Goal: Navigation & Orientation: Understand site structure

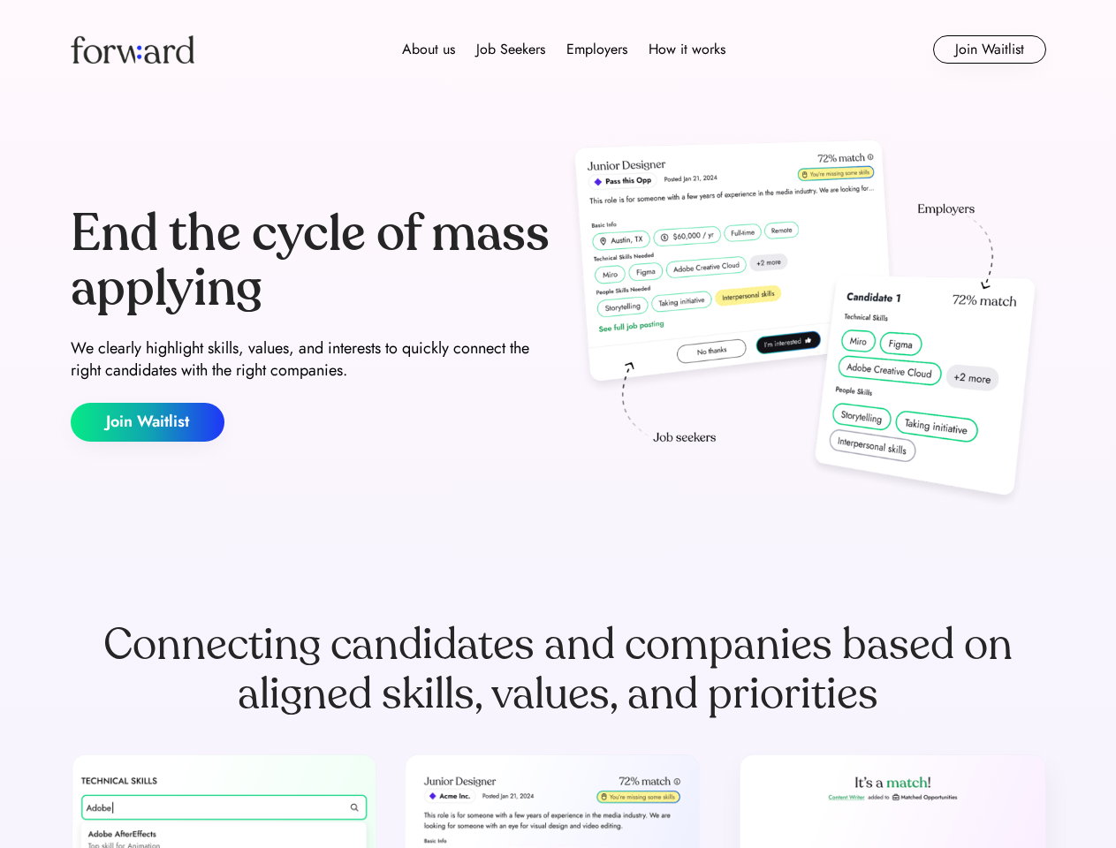
click at [558, 424] on div "End the cycle of mass applying We clearly highlight skills, values, and interes…" at bounding box center [559, 324] width 976 height 380
click at [558, 49] on div "About us Job Seekers Employers How it works" at bounding box center [564, 49] width 696 height 21
click at [133, 49] on img at bounding box center [133, 49] width 124 height 28
click at [564, 49] on div "About us Job Seekers Employers How it works" at bounding box center [564, 49] width 696 height 21
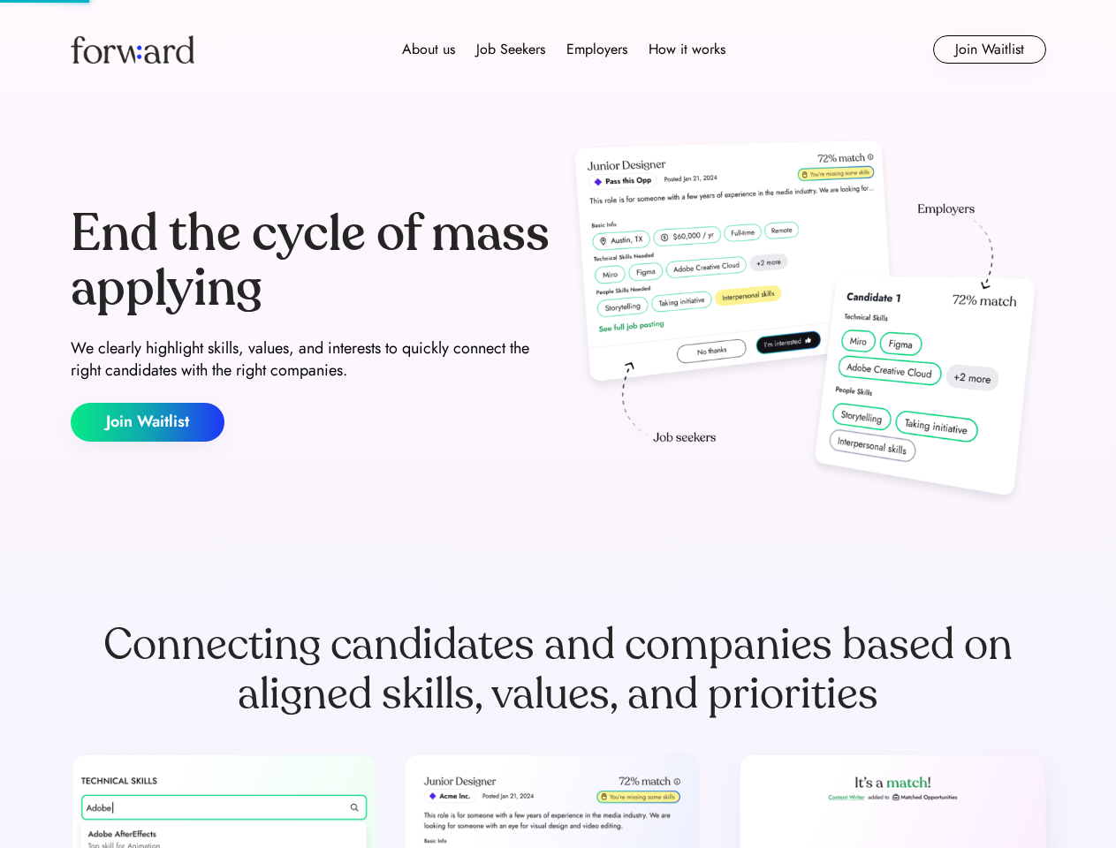
click at [429, 49] on div "About us" at bounding box center [428, 49] width 53 height 21
click at [511, 49] on div "Job Seekers" at bounding box center [510, 49] width 69 height 21
click at [596, 49] on div "Employers" at bounding box center [596, 49] width 61 height 21
click at [686, 49] on div "How it works" at bounding box center [687, 49] width 77 height 21
